Goal: Navigation & Orientation: Go to known website

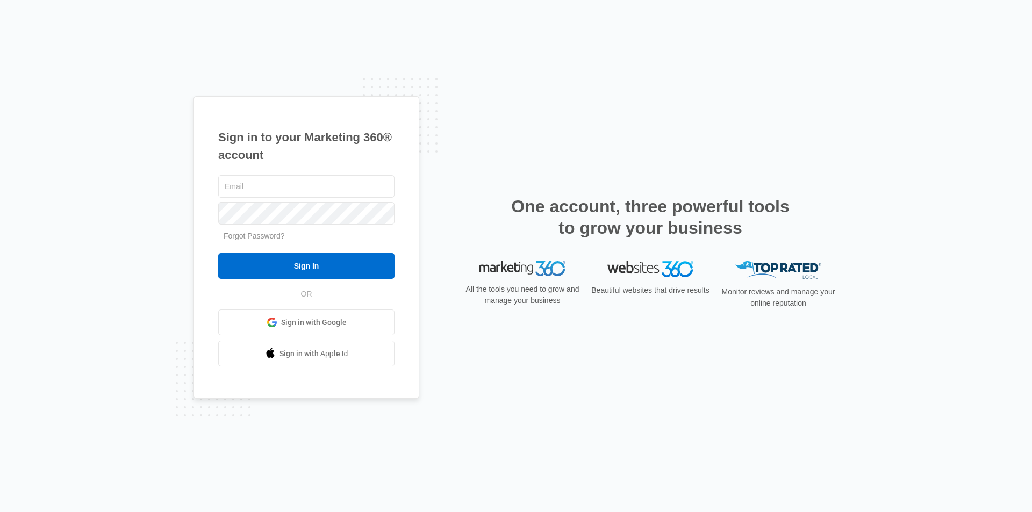
click at [293, 323] on span "Sign in with Google" at bounding box center [314, 322] width 66 height 11
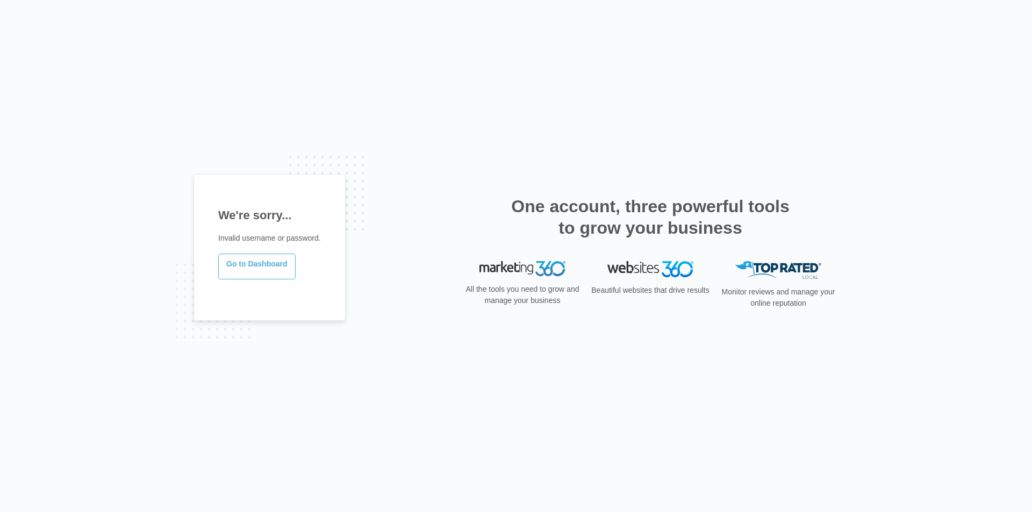
click at [254, 267] on link "Go to Dashboard" at bounding box center [256, 267] width 77 height 26
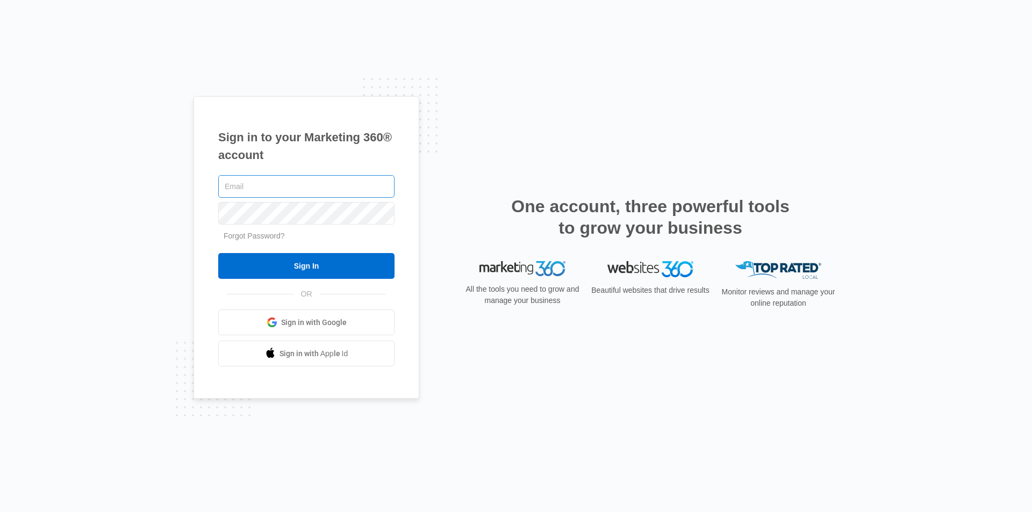
click at [242, 186] on input "text" at bounding box center [306, 186] width 176 height 23
type input "[EMAIL_ADDRESS][DOMAIN_NAME]"
click at [218, 253] on input "Sign In" at bounding box center [306, 266] width 176 height 26
